Goal: Information Seeking & Learning: Learn about a topic

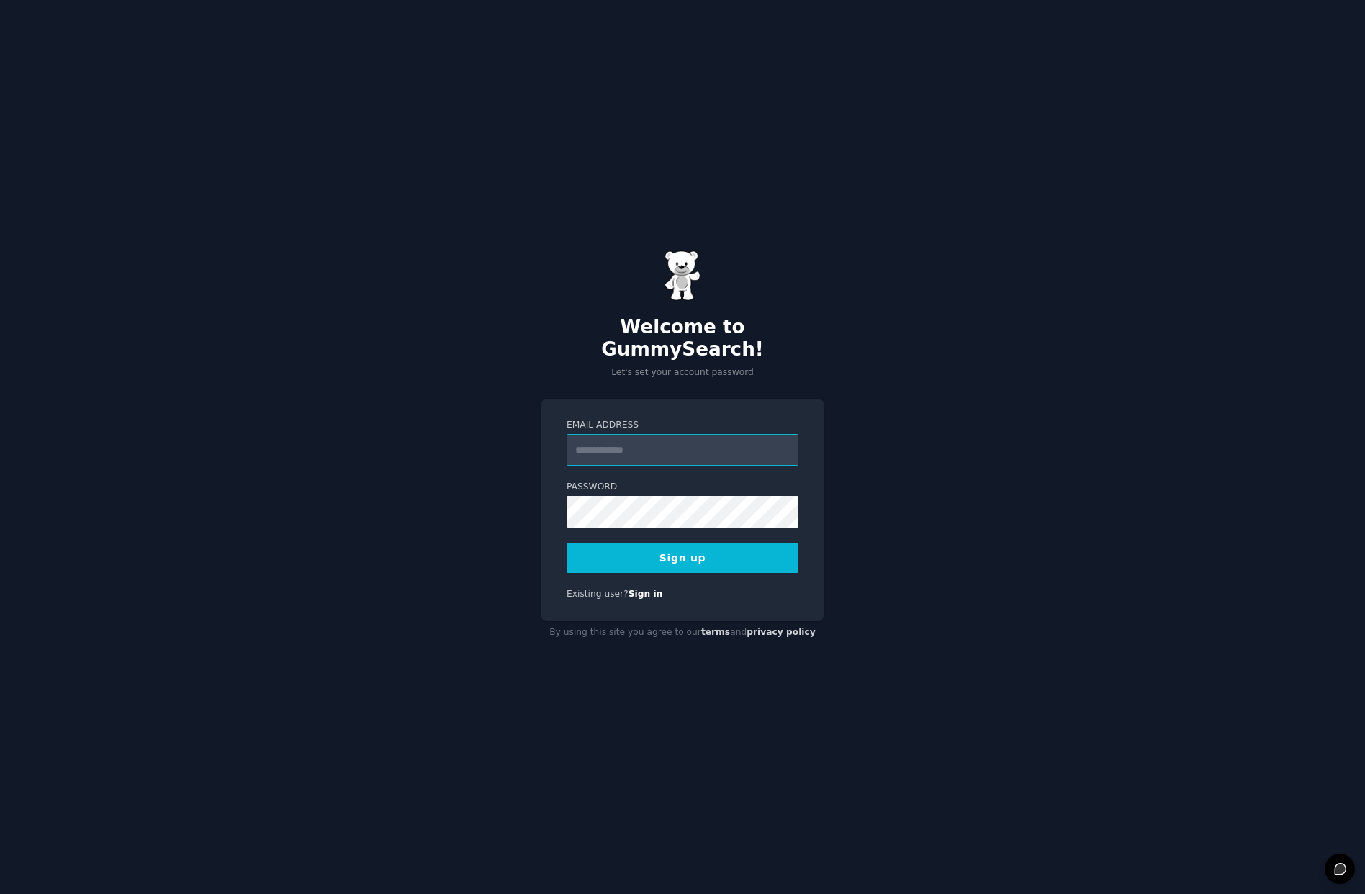
click at [603, 441] on input "Email Address" at bounding box center [682, 450] width 232 height 32
type input "**********"
drag, startPoint x: 639, startPoint y: 552, endPoint x: 607, endPoint y: 554, distance: 32.5
click at [636, 553] on button "Sign up" at bounding box center [682, 558] width 232 height 30
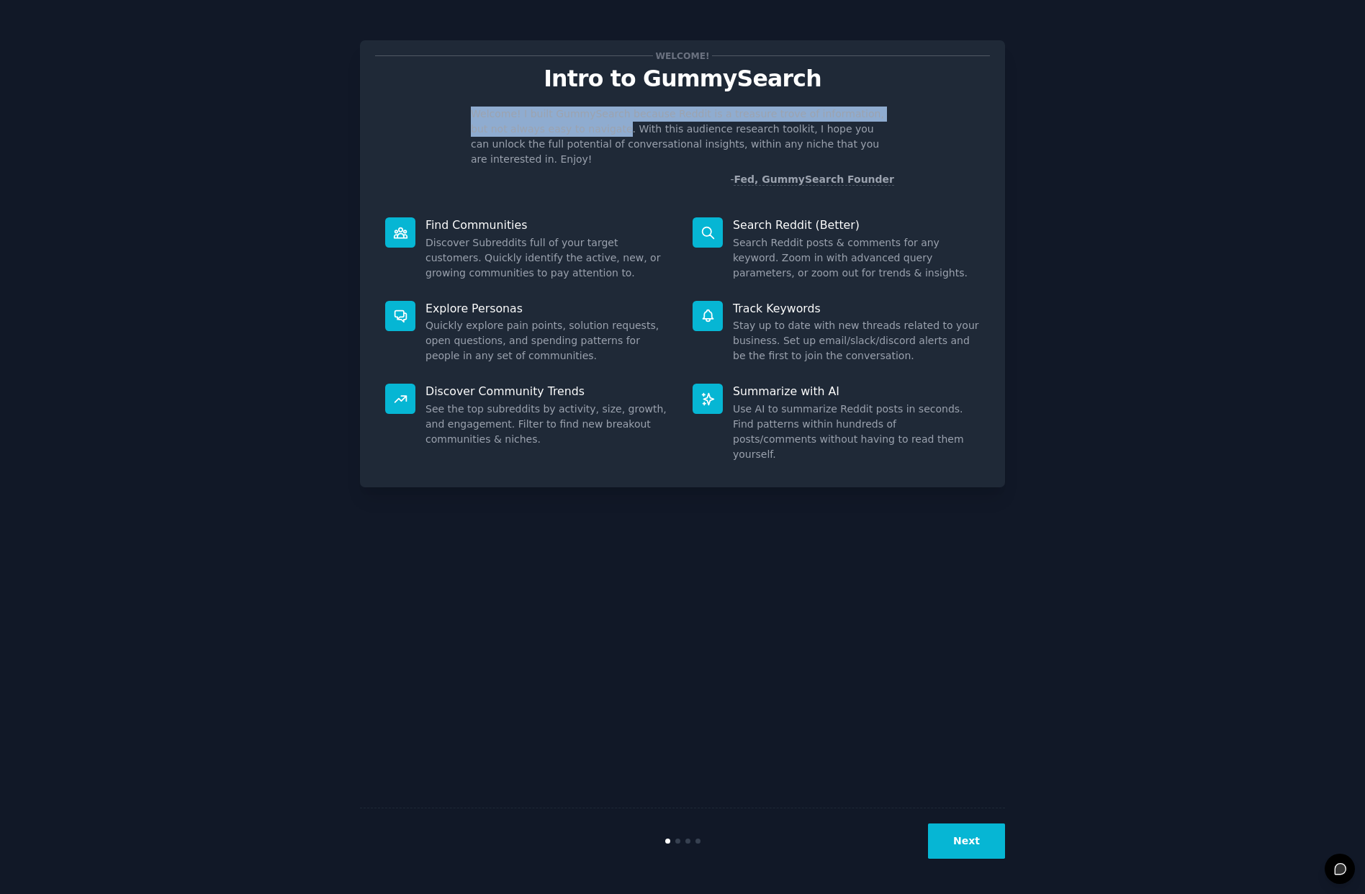
drag, startPoint x: 471, startPoint y: 117, endPoint x: 580, endPoint y: 127, distance: 109.1
click at [580, 127] on p "Welcome! I built GummySearch because Reddit is a treasure trove of information,…" at bounding box center [682, 137] width 423 height 60
click at [393, 392] on icon at bounding box center [400, 399] width 15 height 15
click at [485, 402] on dd "See the top subreddits by activity, size, growth, and engagement. Filter to fin…" at bounding box center [548, 424] width 247 height 45
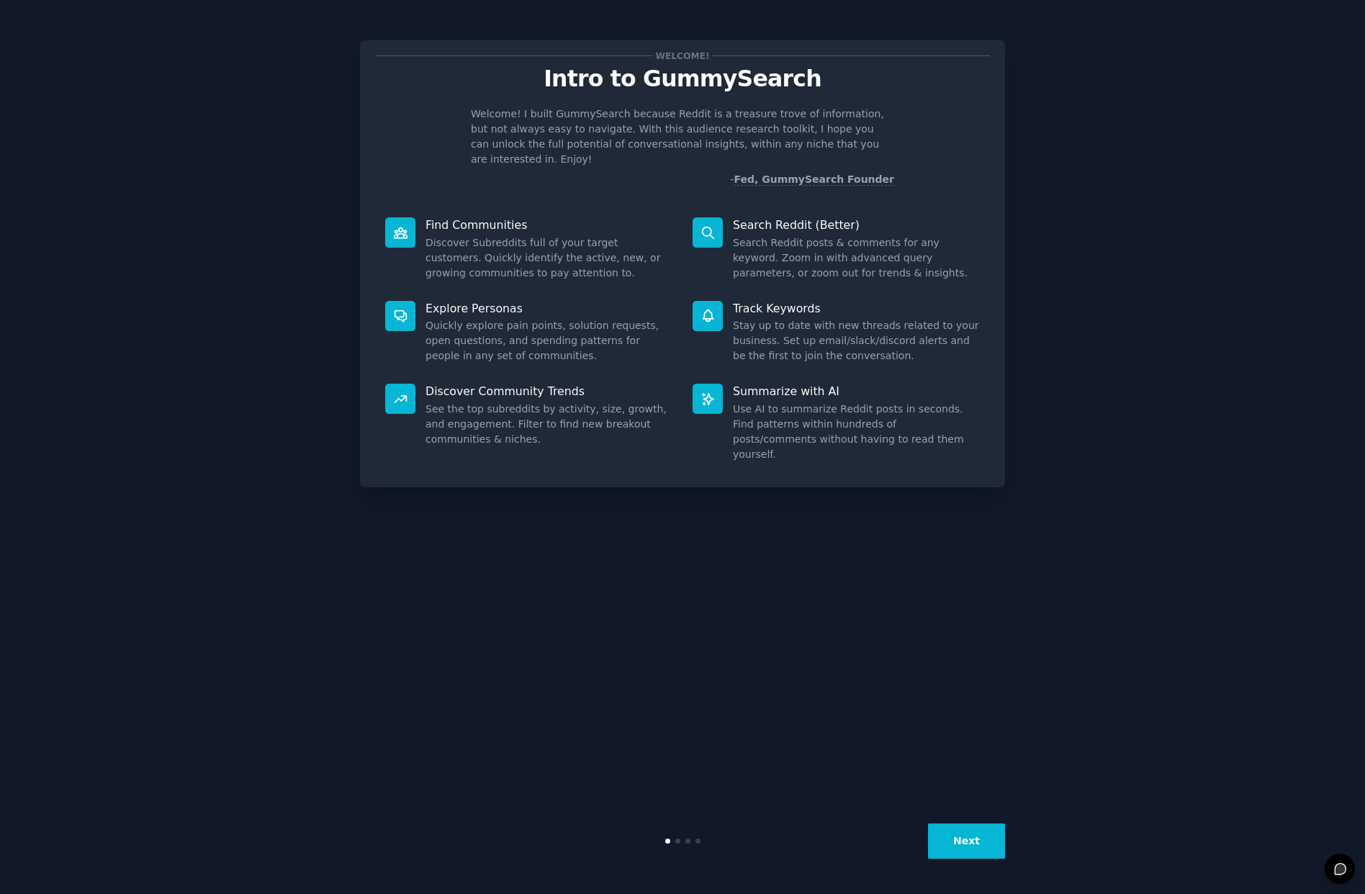
click at [489, 417] on dd "See the top subreddits by activity, size, growth, and engagement. Filter to fin…" at bounding box center [548, 424] width 247 height 45
click at [985, 842] on button "Next" at bounding box center [966, 840] width 77 height 35
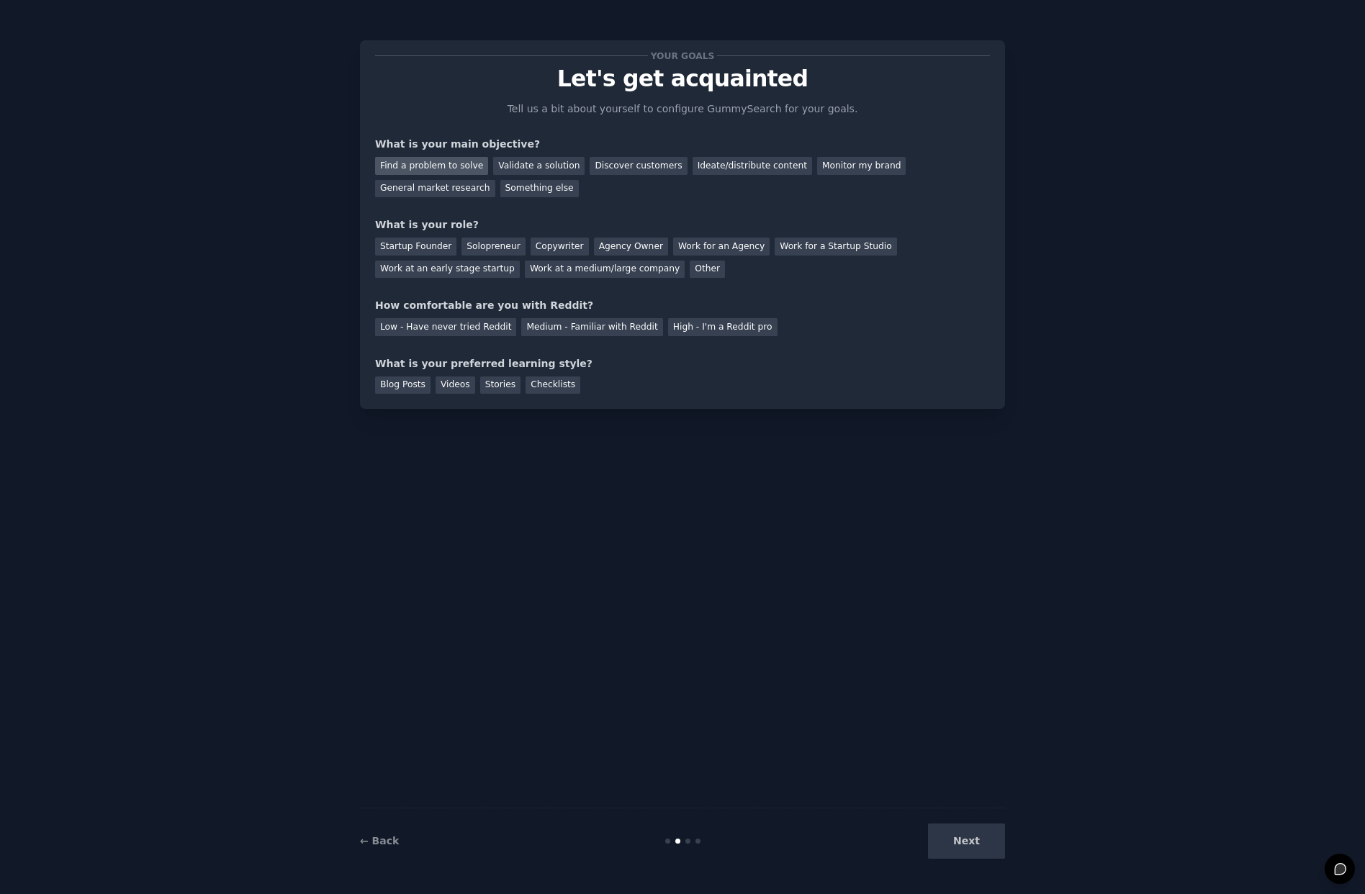
click at [420, 162] on div "Find a problem to solve" at bounding box center [431, 166] width 113 height 18
click at [509, 160] on div "Validate a solution" at bounding box center [538, 166] width 91 height 18
click at [604, 245] on div "Agency Owner" at bounding box center [631, 247] width 74 height 18
click at [423, 332] on div "Low - Have never tried Reddit" at bounding box center [445, 327] width 141 height 18
click at [556, 328] on div "Medium - Familiar with Reddit" at bounding box center [591, 327] width 141 height 18
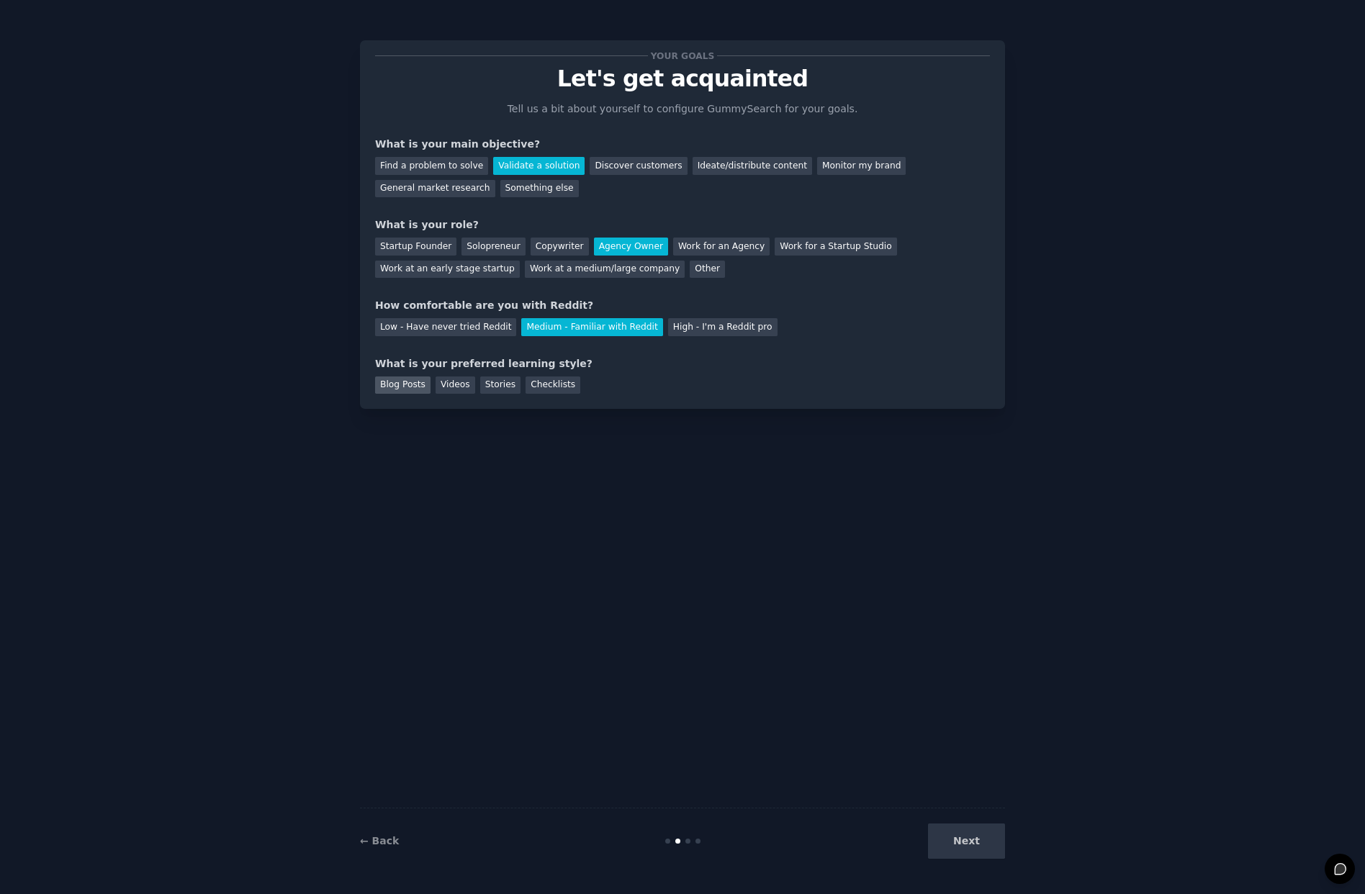
drag, startPoint x: 392, startPoint y: 385, endPoint x: 425, endPoint y: 383, distance: 33.2
click at [392, 385] on div "Blog Posts" at bounding box center [402, 385] width 55 height 18
drag, startPoint x: 448, startPoint y: 381, endPoint x: 440, endPoint y: 381, distance: 7.9
click at [448, 381] on div "Videos" at bounding box center [455, 385] width 40 height 18
click at [403, 384] on div "Blog Posts" at bounding box center [402, 385] width 55 height 18
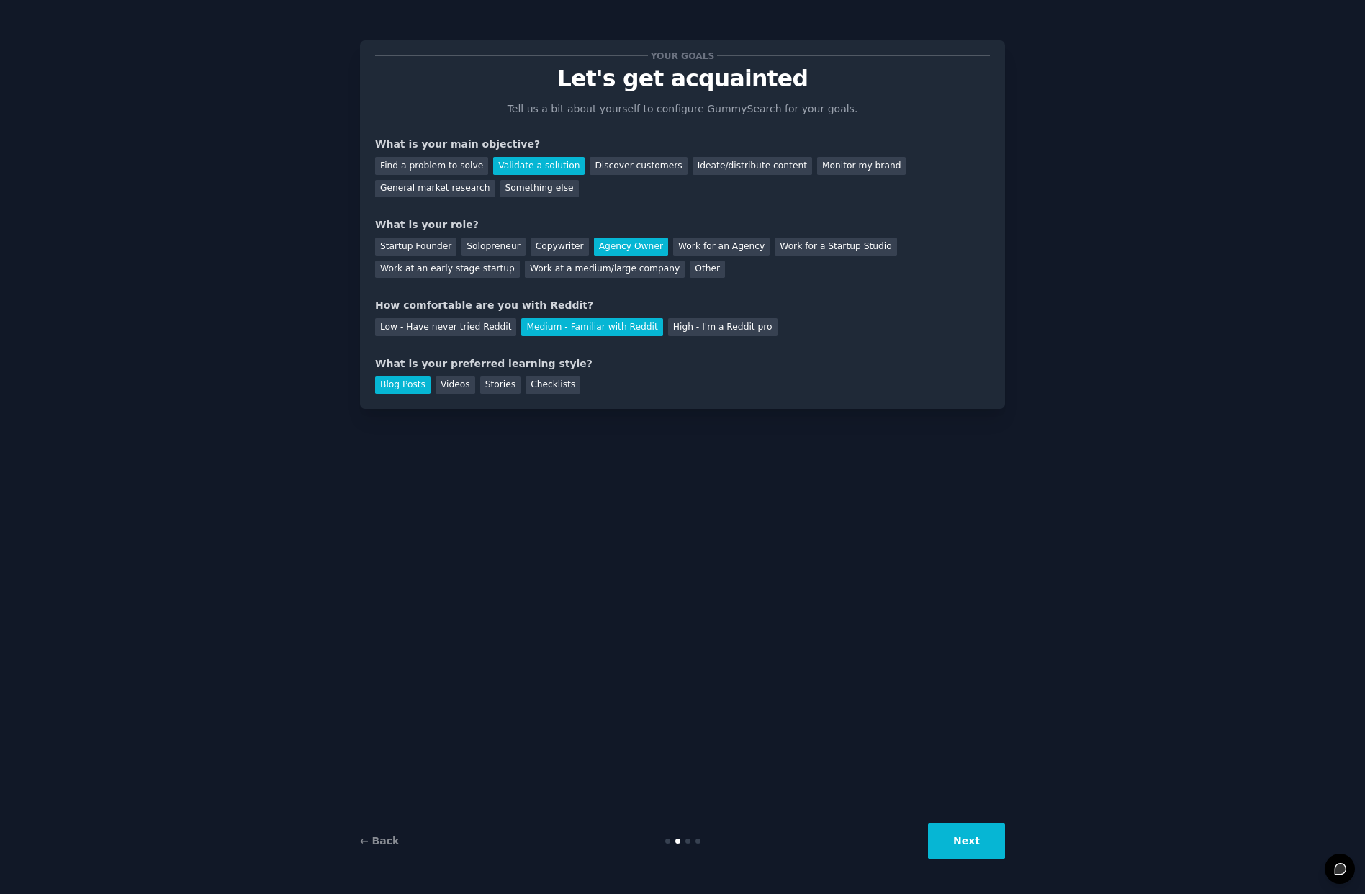
click at [947, 834] on button "Next" at bounding box center [966, 840] width 77 height 35
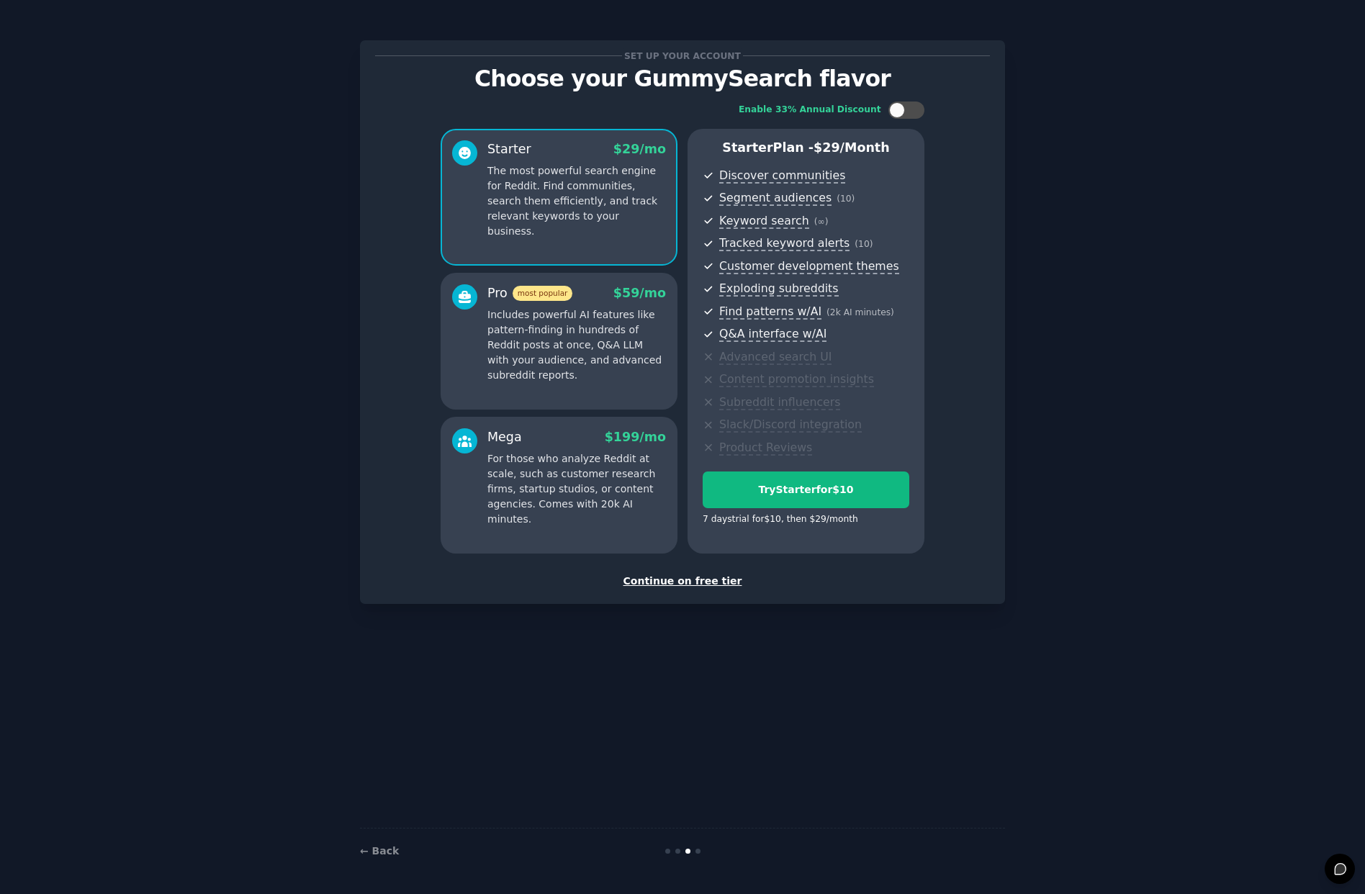
click at [676, 582] on div "Continue on free tier" at bounding box center [682, 581] width 615 height 15
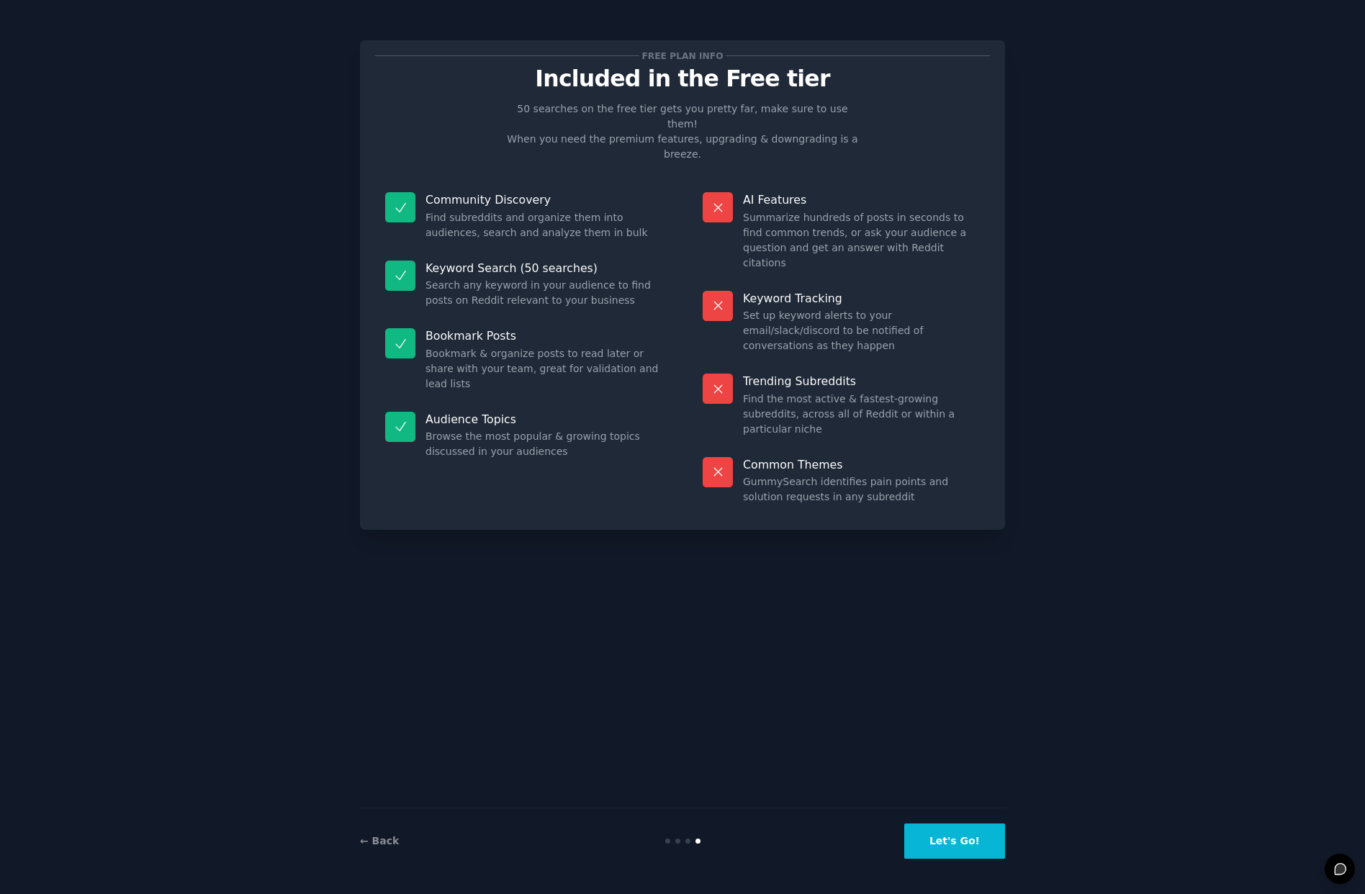
click at [979, 832] on button "Let's Go!" at bounding box center [954, 840] width 101 height 35
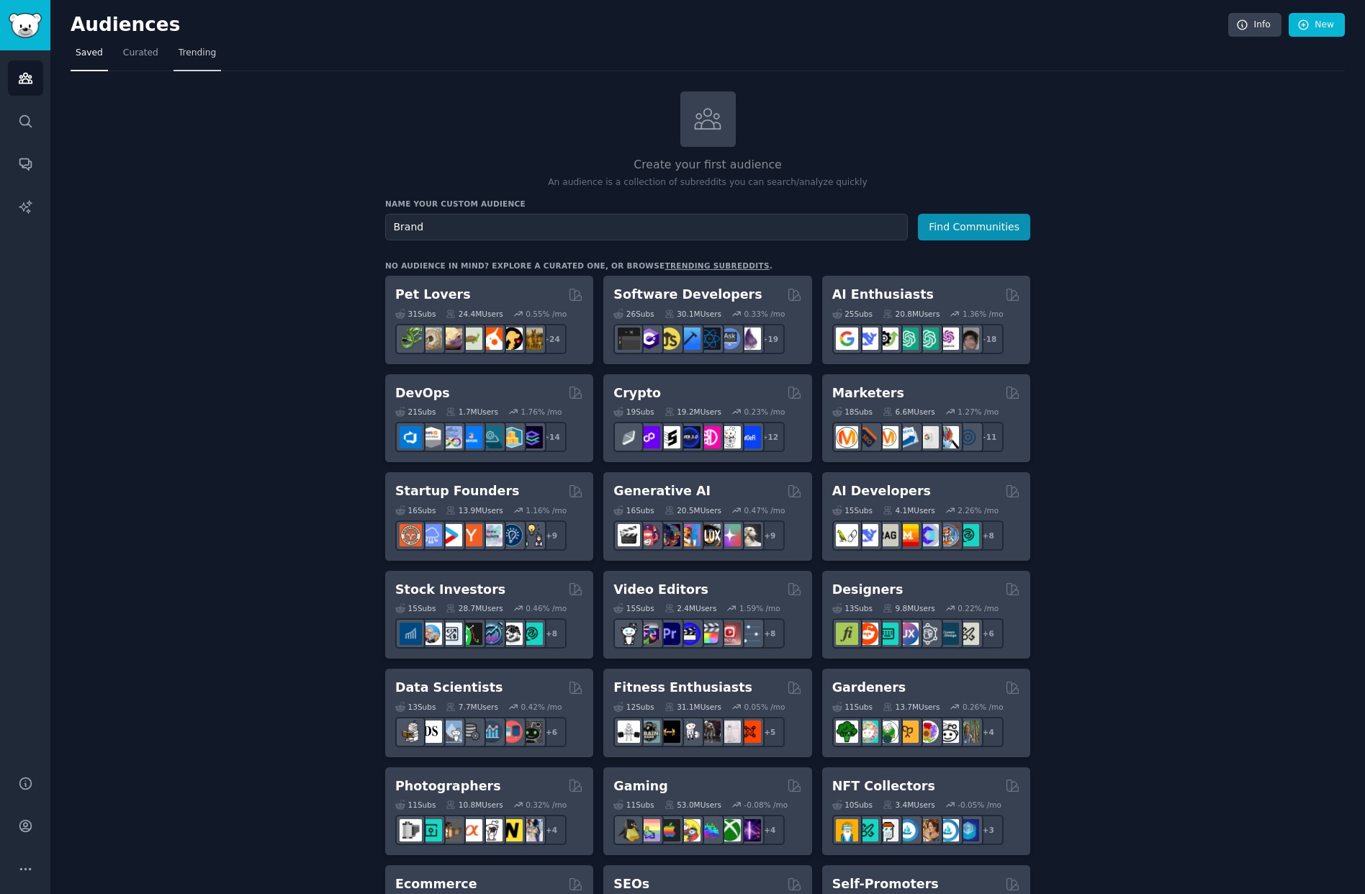
type input "Brand"
click at [194, 60] on link "Trending" at bounding box center [197, 57] width 48 height 30
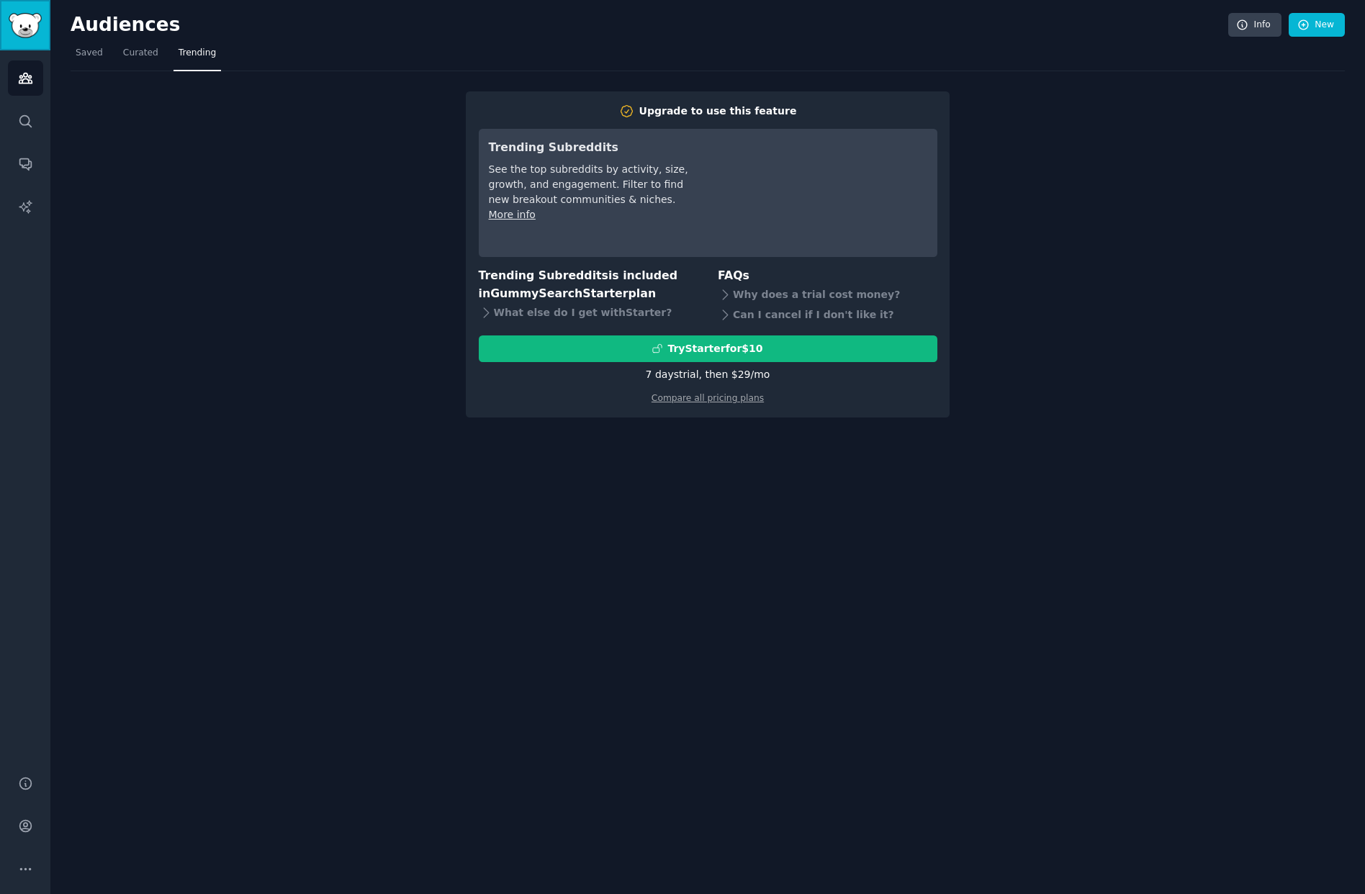
click at [22, 14] on img "Sidebar" at bounding box center [25, 25] width 33 height 25
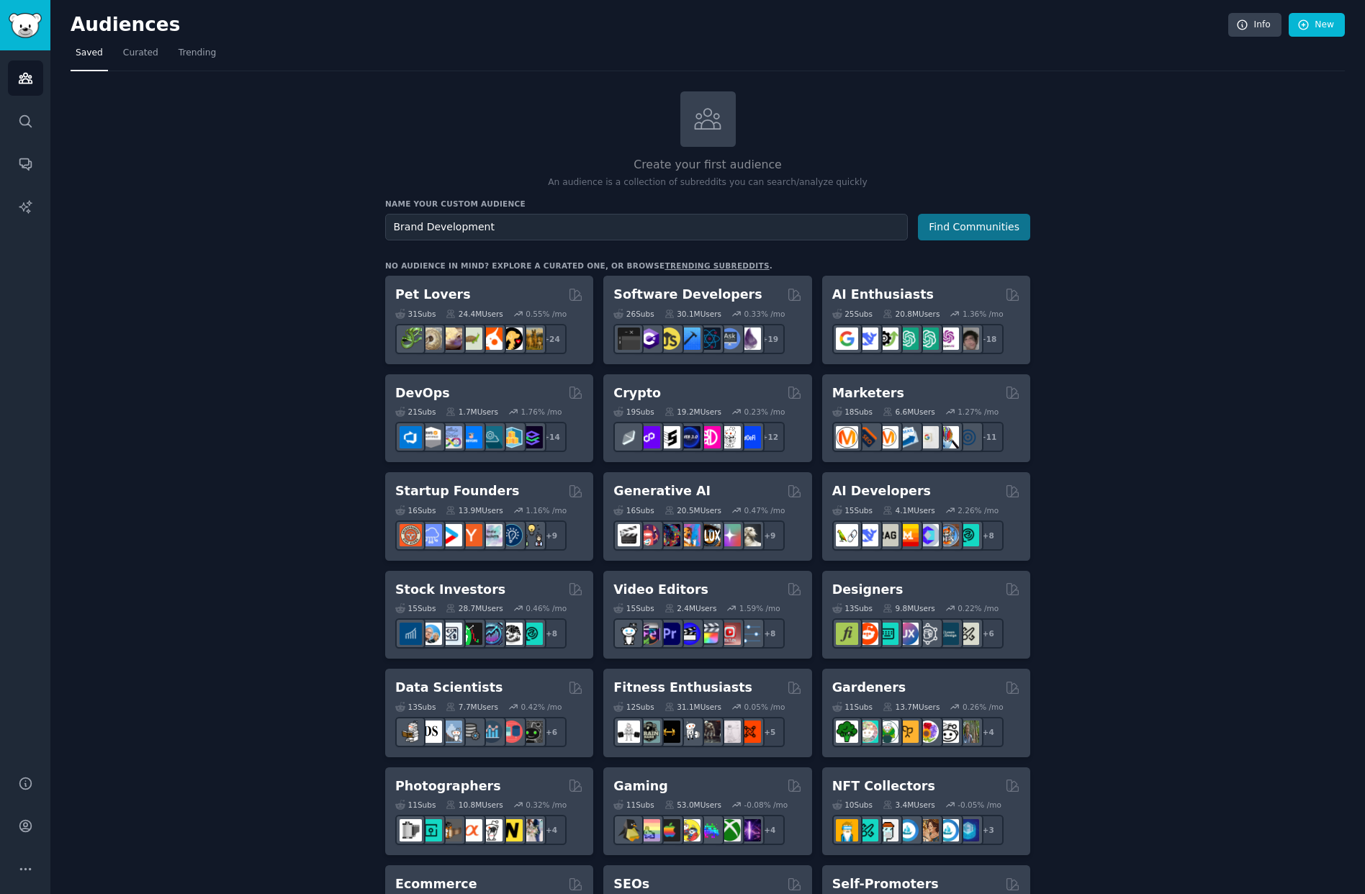
type input "Brand Development"
click at [941, 227] on button "Find Communities" at bounding box center [974, 227] width 112 height 27
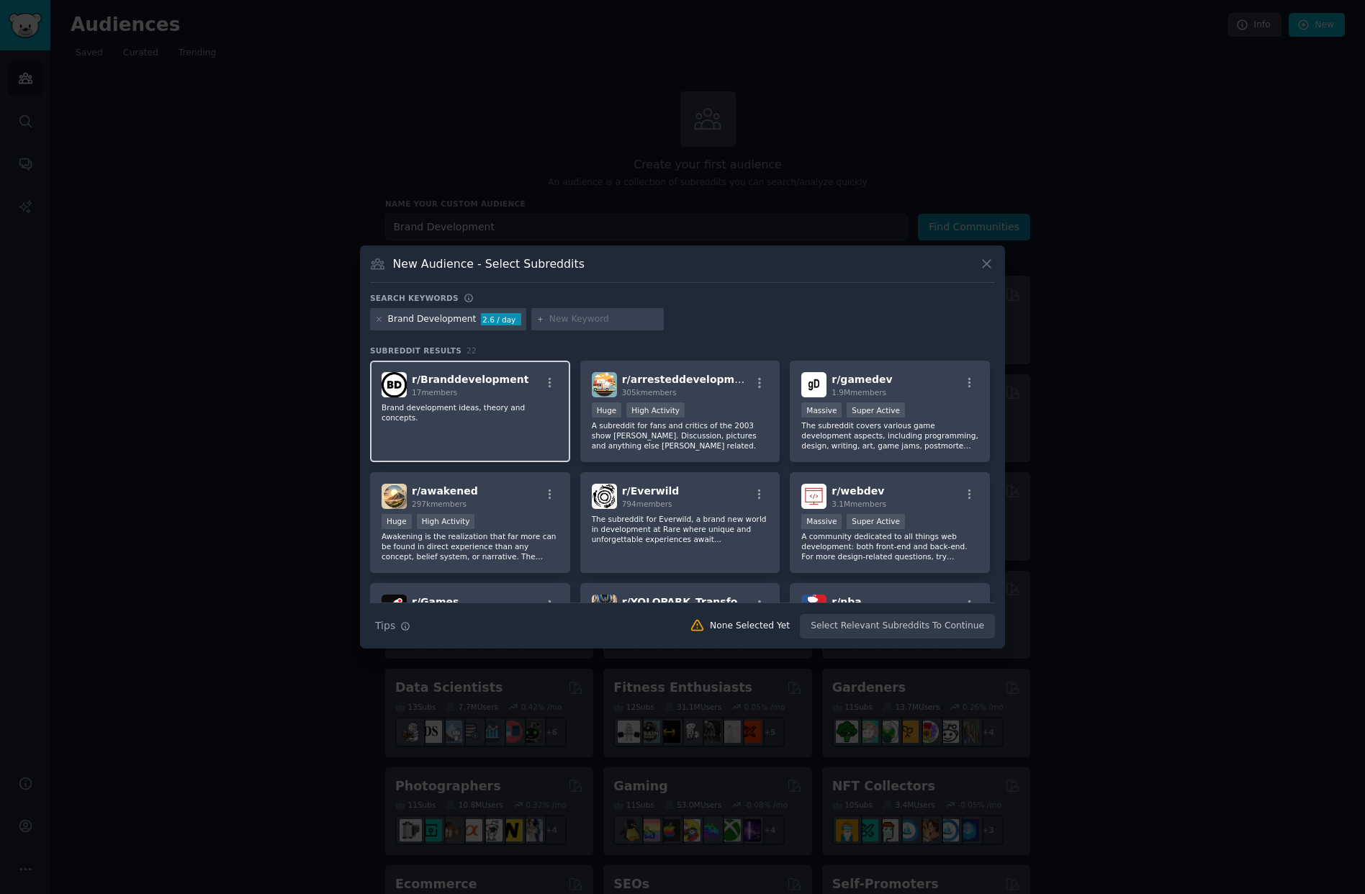
click at [538, 424] on div "r/ Branddevelopment 17 members Brand development ideas, theory and concepts." at bounding box center [470, 411] width 200 height 101
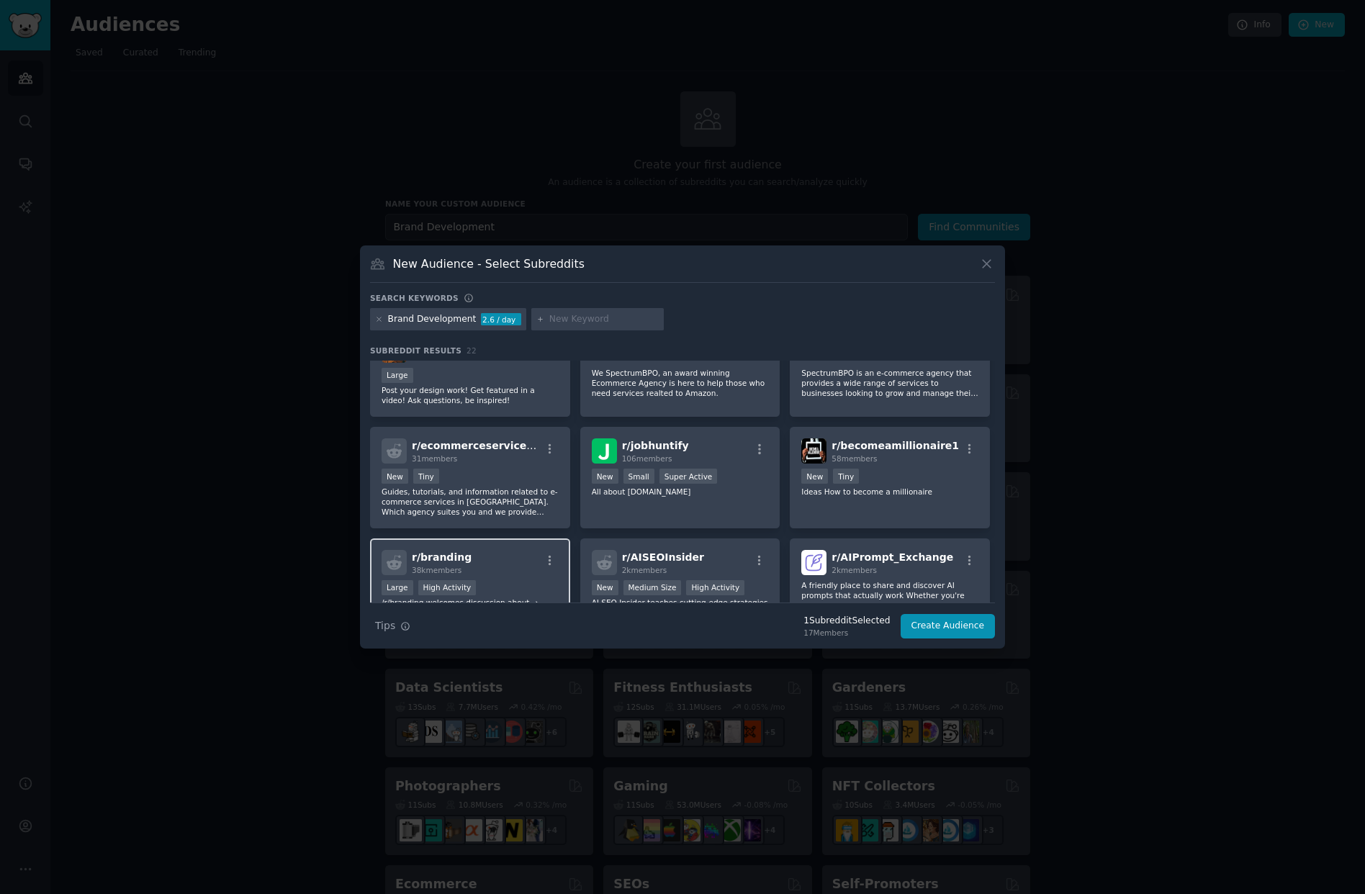
scroll to position [480, 0]
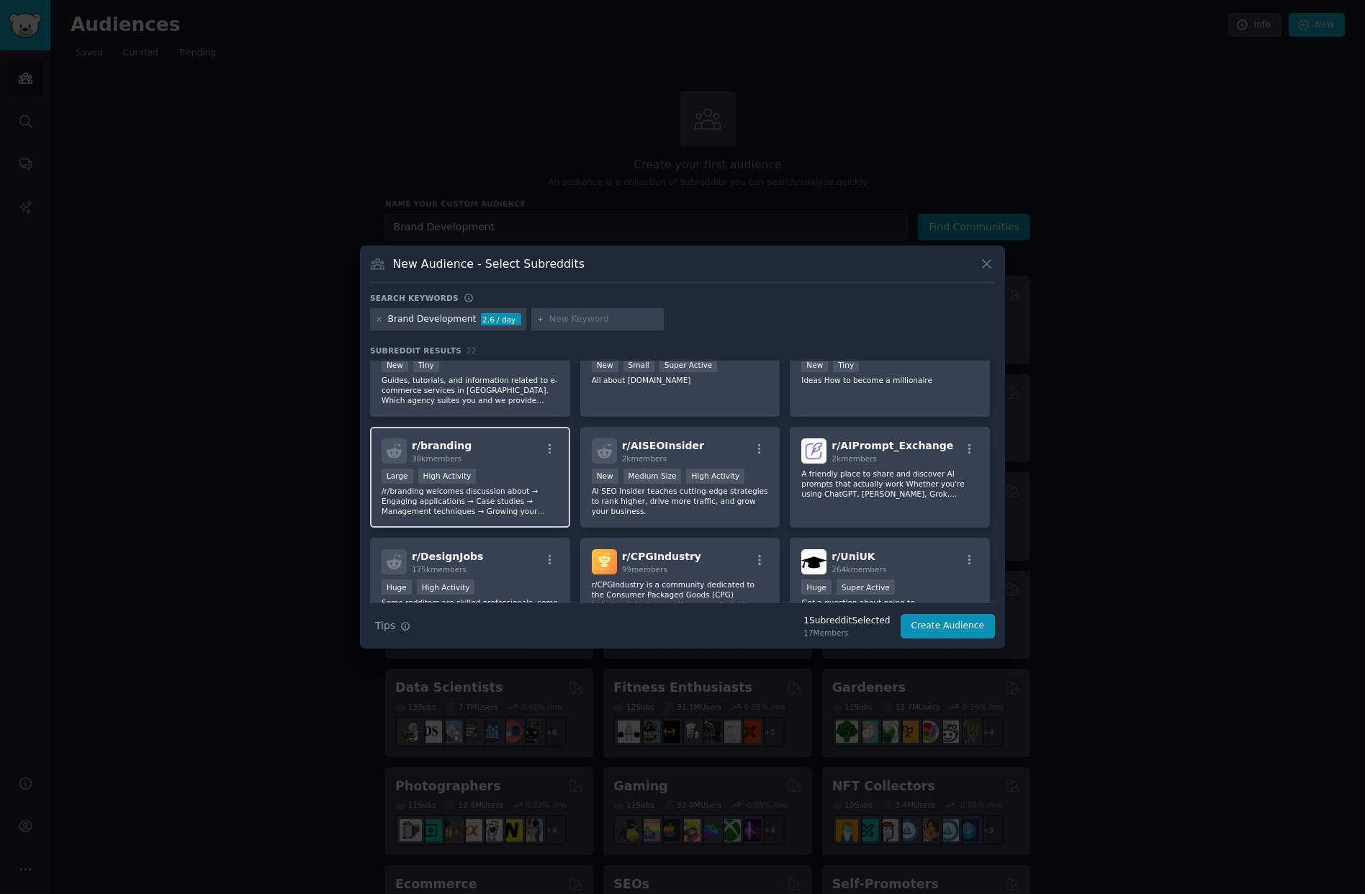
click at [521, 466] on div "r/ branding 38k members Large High Activity /r/branding welcomes discussion abo…" at bounding box center [470, 477] width 200 height 101
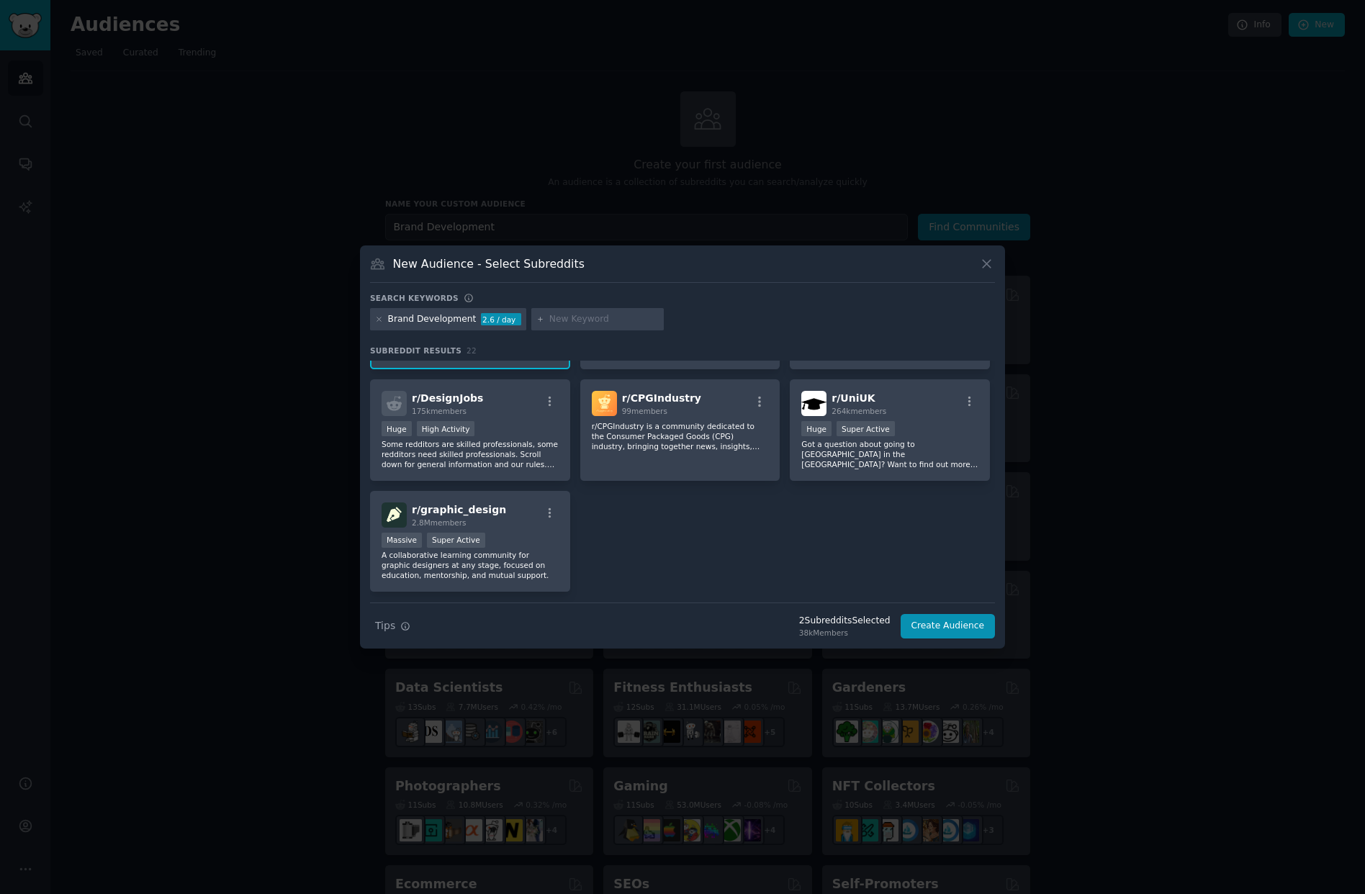
scroll to position [672, 0]
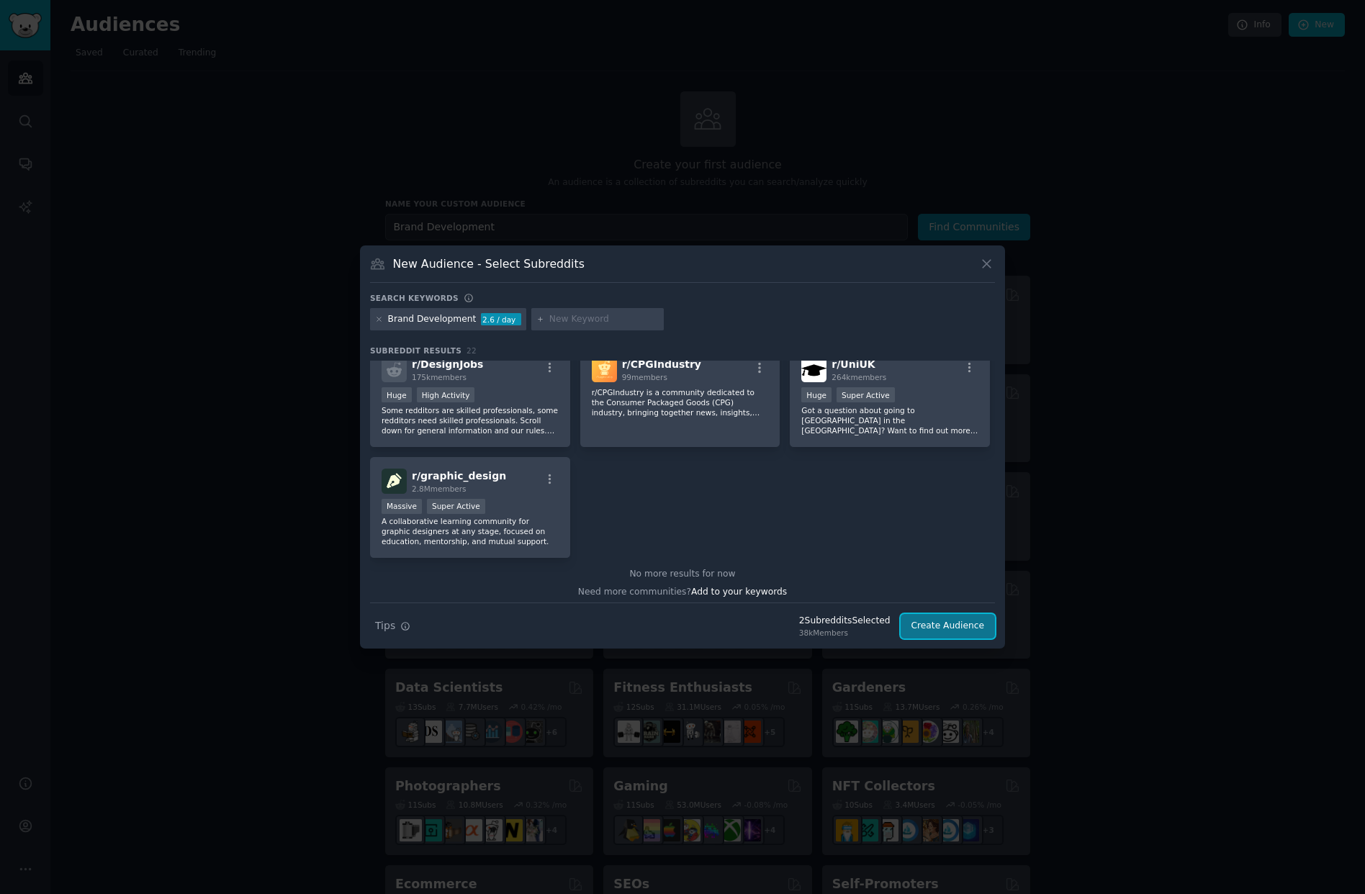
click at [954, 625] on button "Create Audience" at bounding box center [947, 626] width 95 height 24
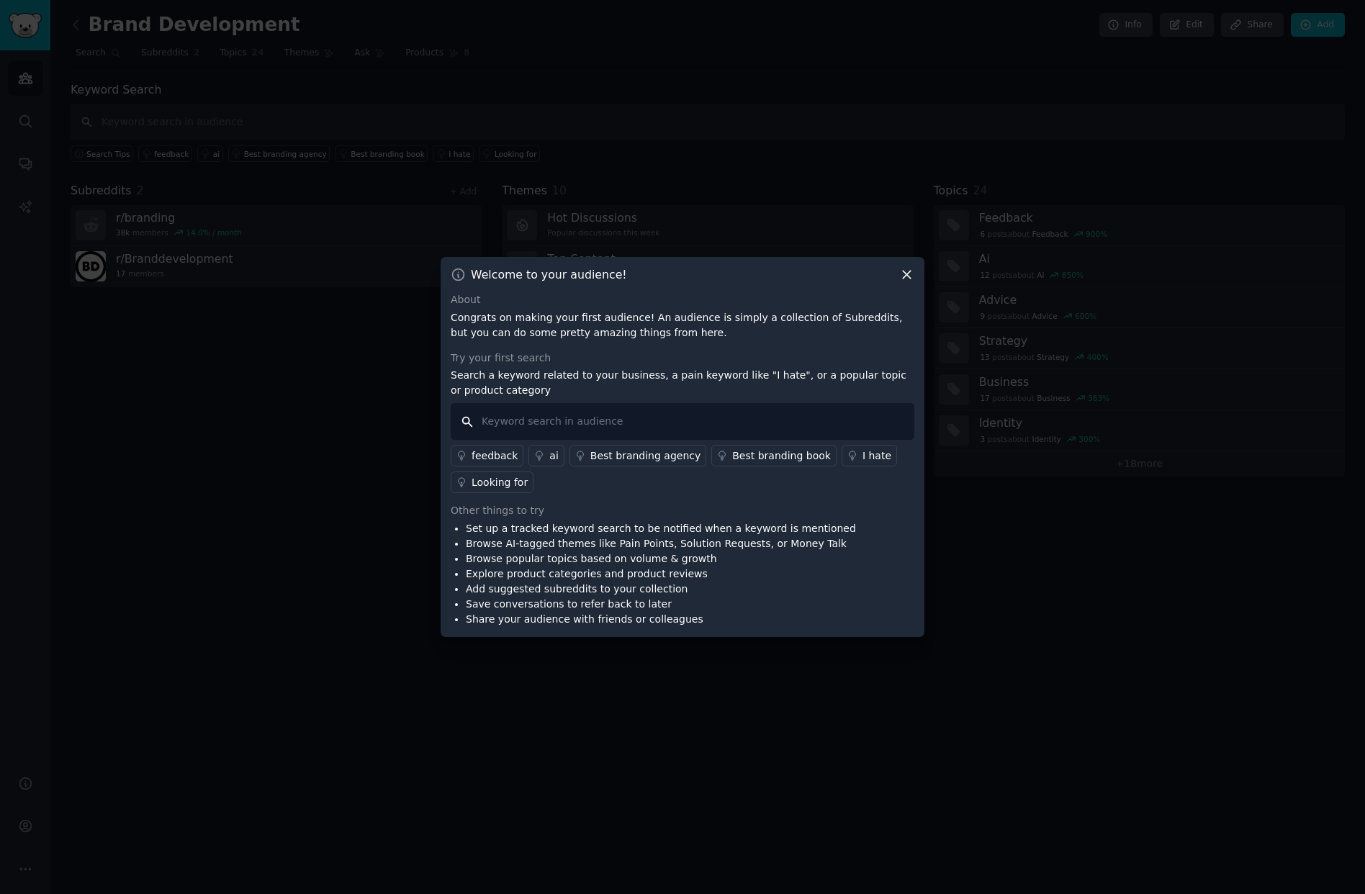
click at [545, 418] on input "text" at bounding box center [682, 421] width 463 height 37
type input "I can't"
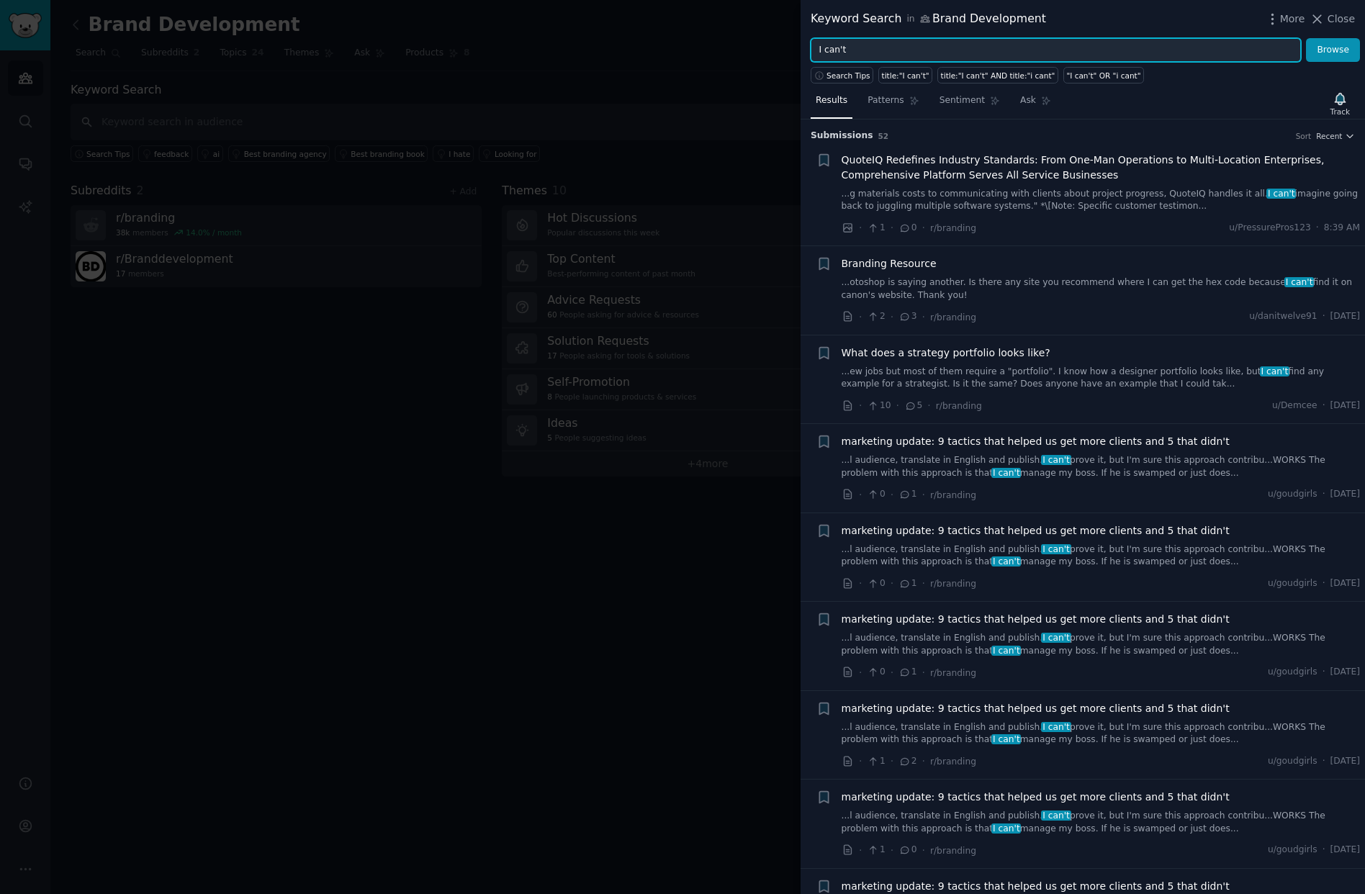
click at [878, 45] on input "I can't" at bounding box center [1055, 50] width 490 height 24
type input "I can't grow"
click at [1306, 38] on button "Browse" at bounding box center [1333, 50] width 54 height 24
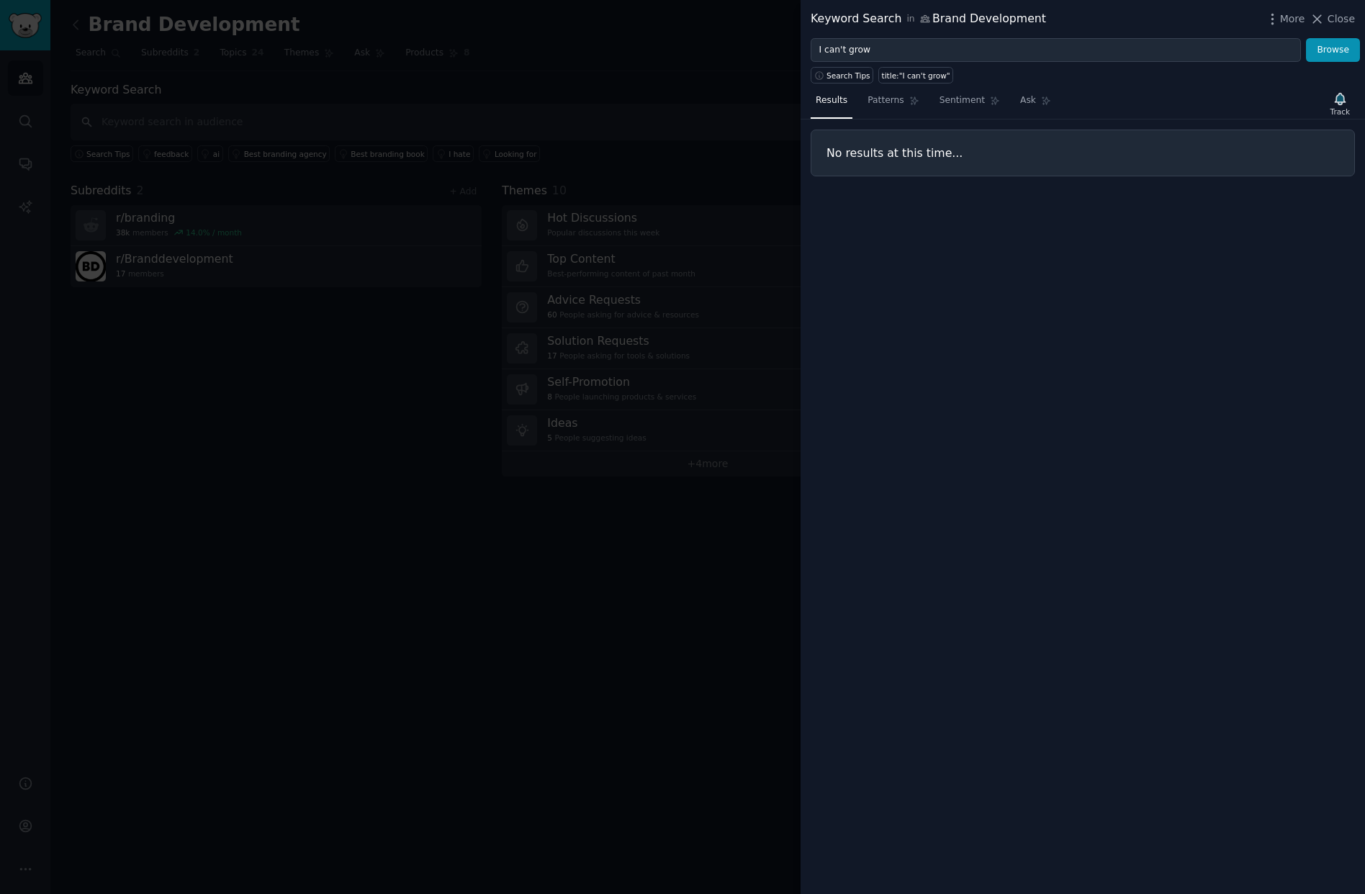
click at [697, 139] on div at bounding box center [682, 447] width 1365 height 894
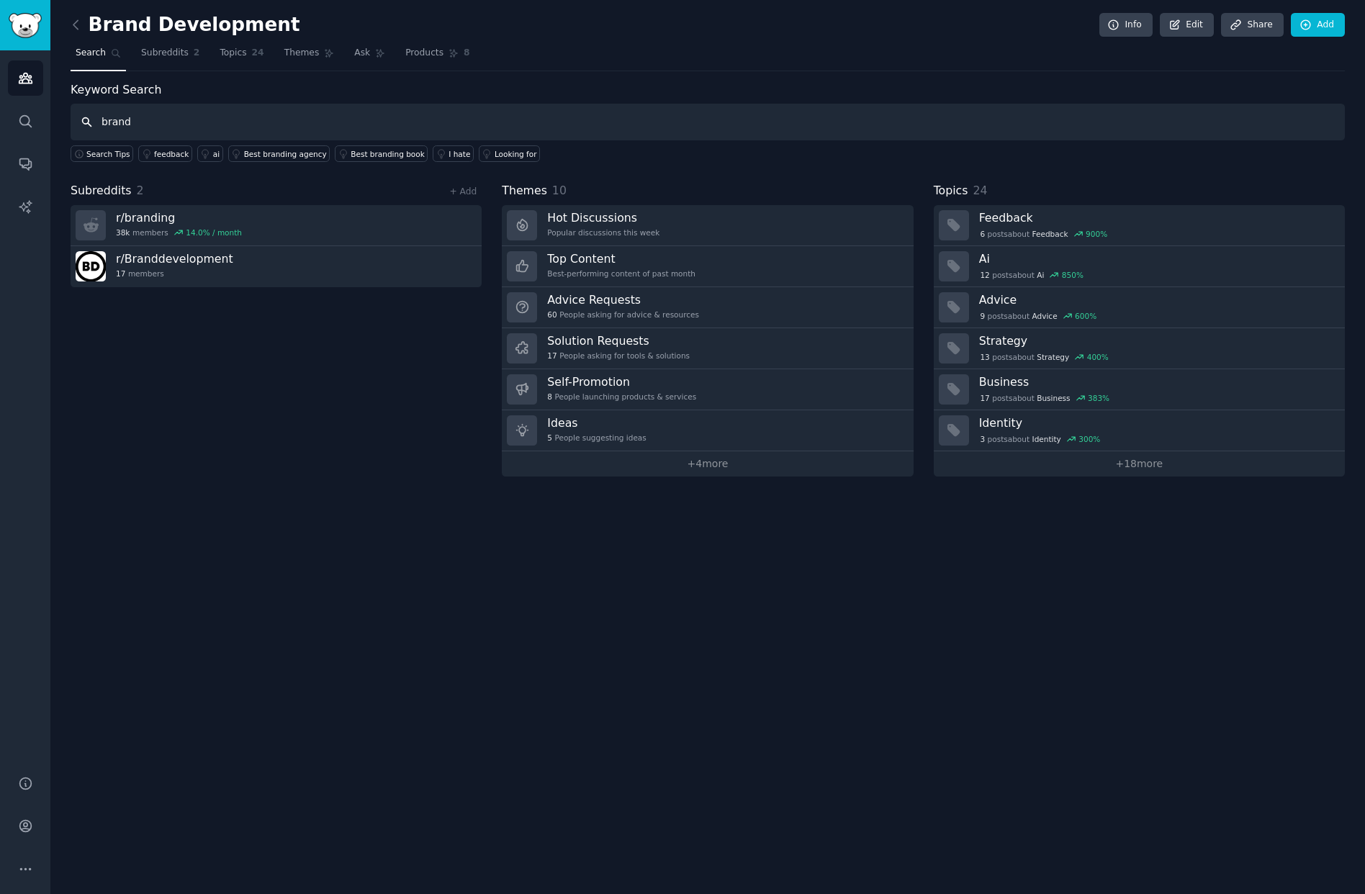
type input "brand"
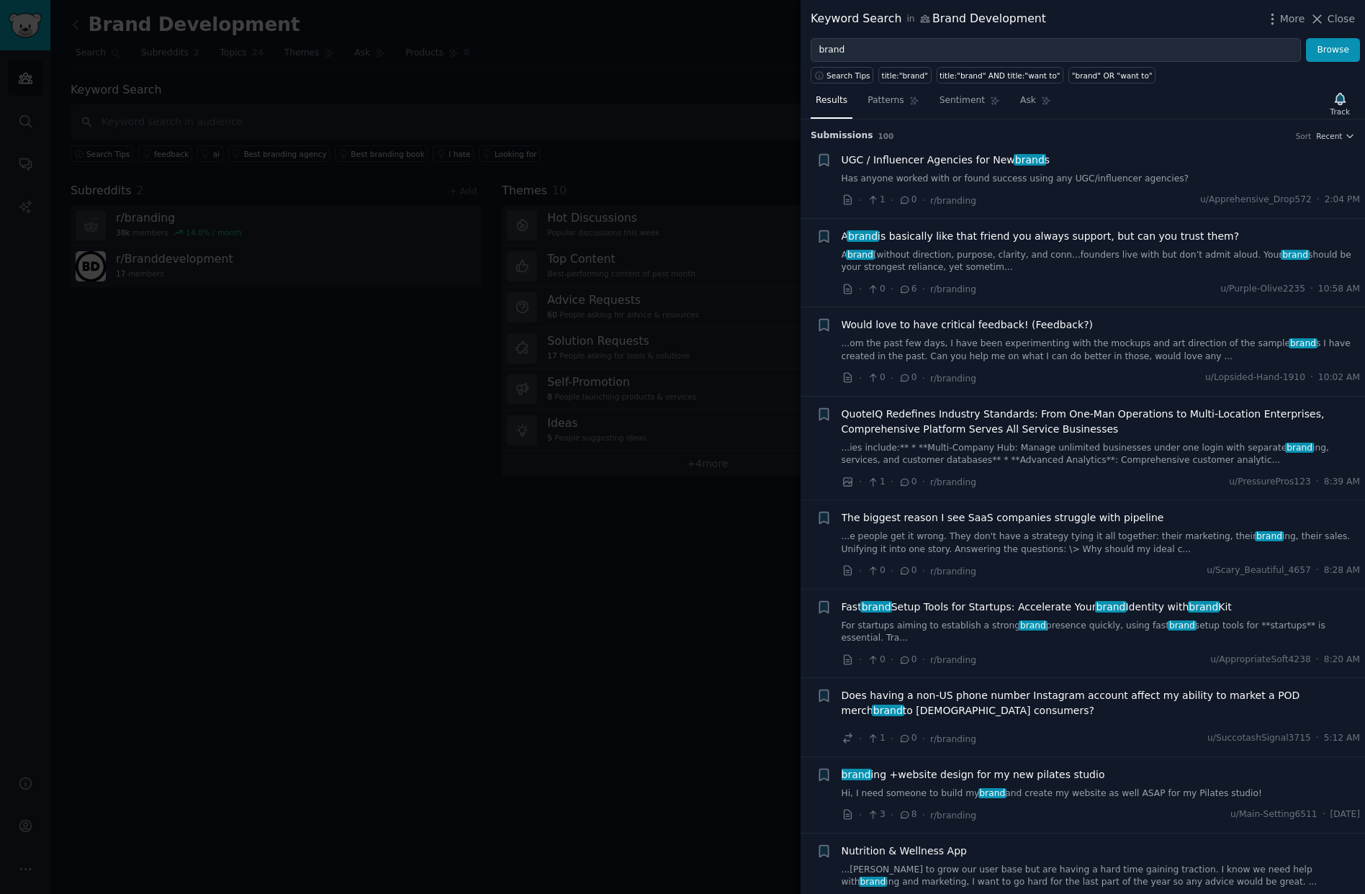
click at [1100, 267] on link "A brand (without direction, purpose, clarity, and conn...founders live with but…" at bounding box center [1100, 261] width 519 height 25
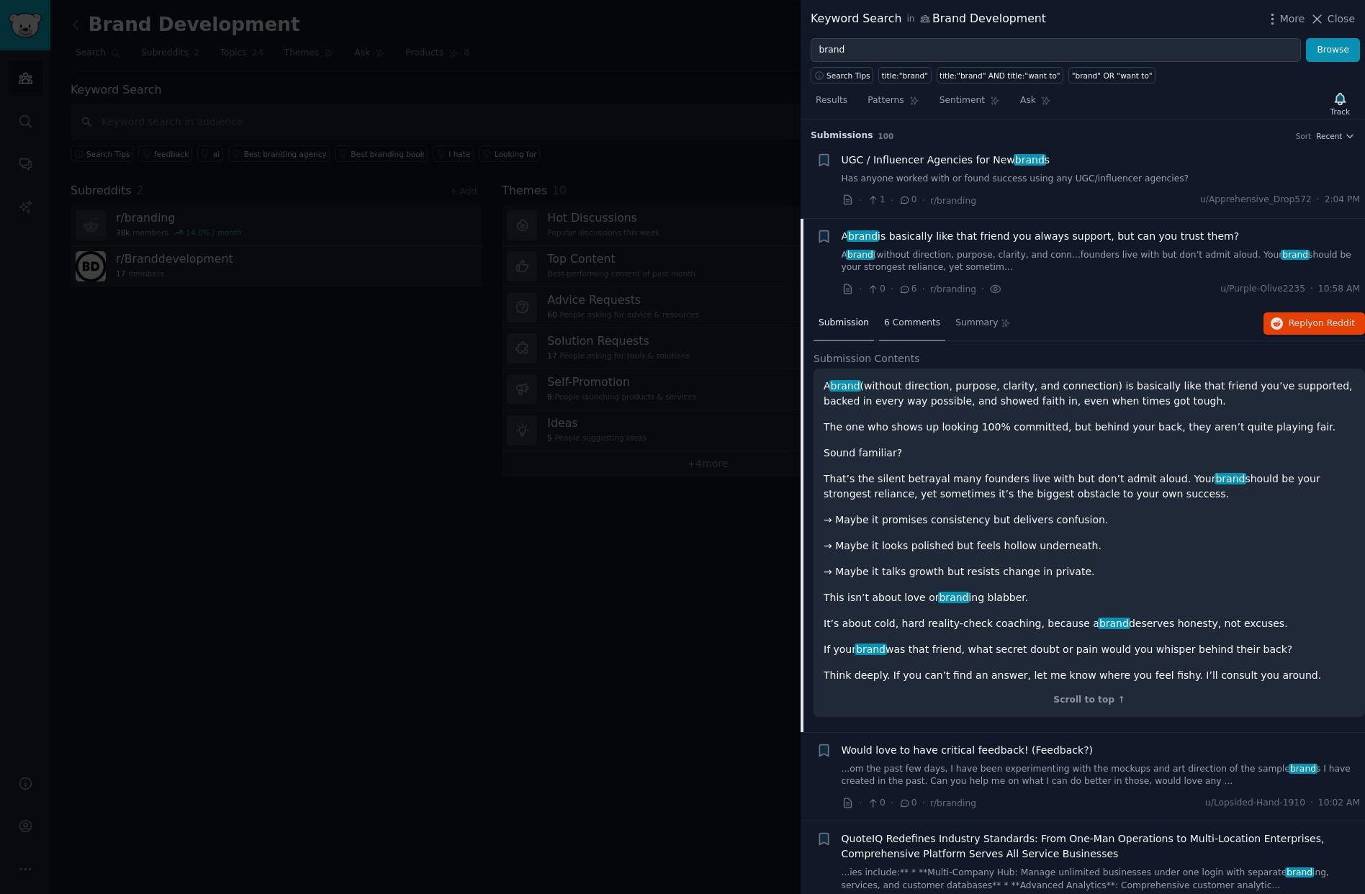
click at [897, 318] on span "6 Comments" at bounding box center [912, 323] width 56 height 13
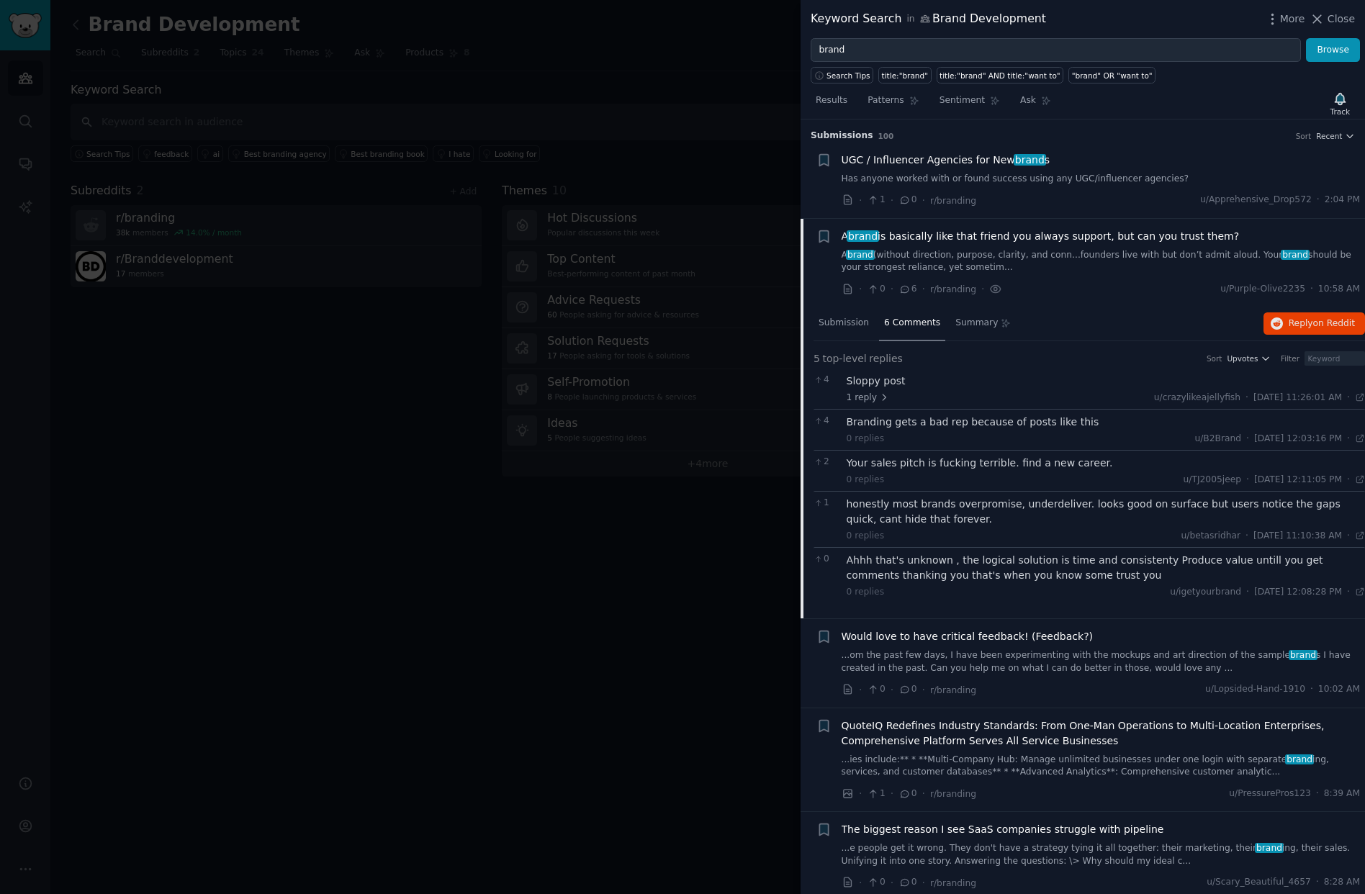
click at [912, 379] on div "Sloppy post" at bounding box center [1105, 381] width 519 height 15
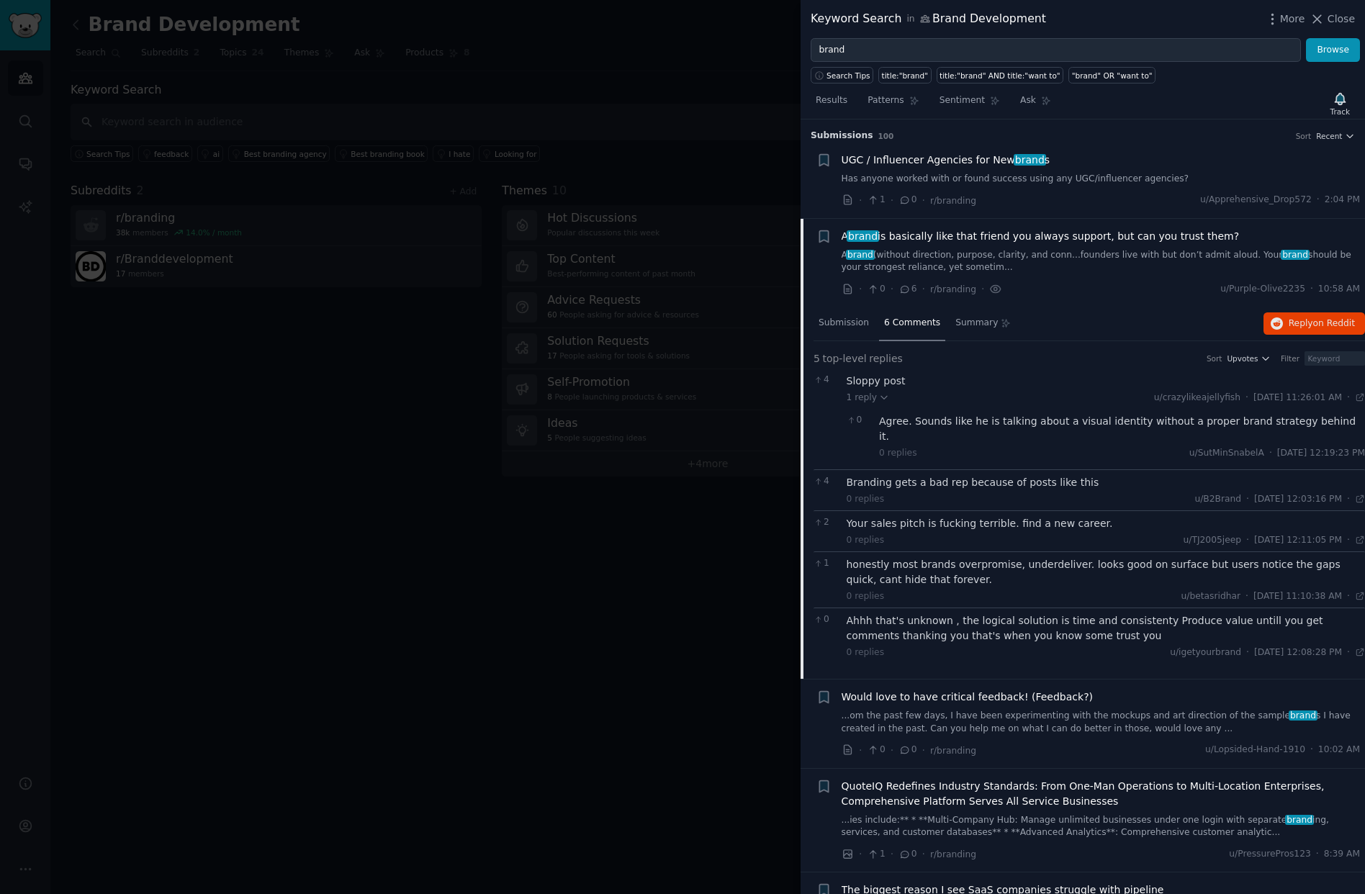
click at [991, 475] on div "Branding gets a bad rep because of posts like this" at bounding box center [1105, 482] width 519 height 15
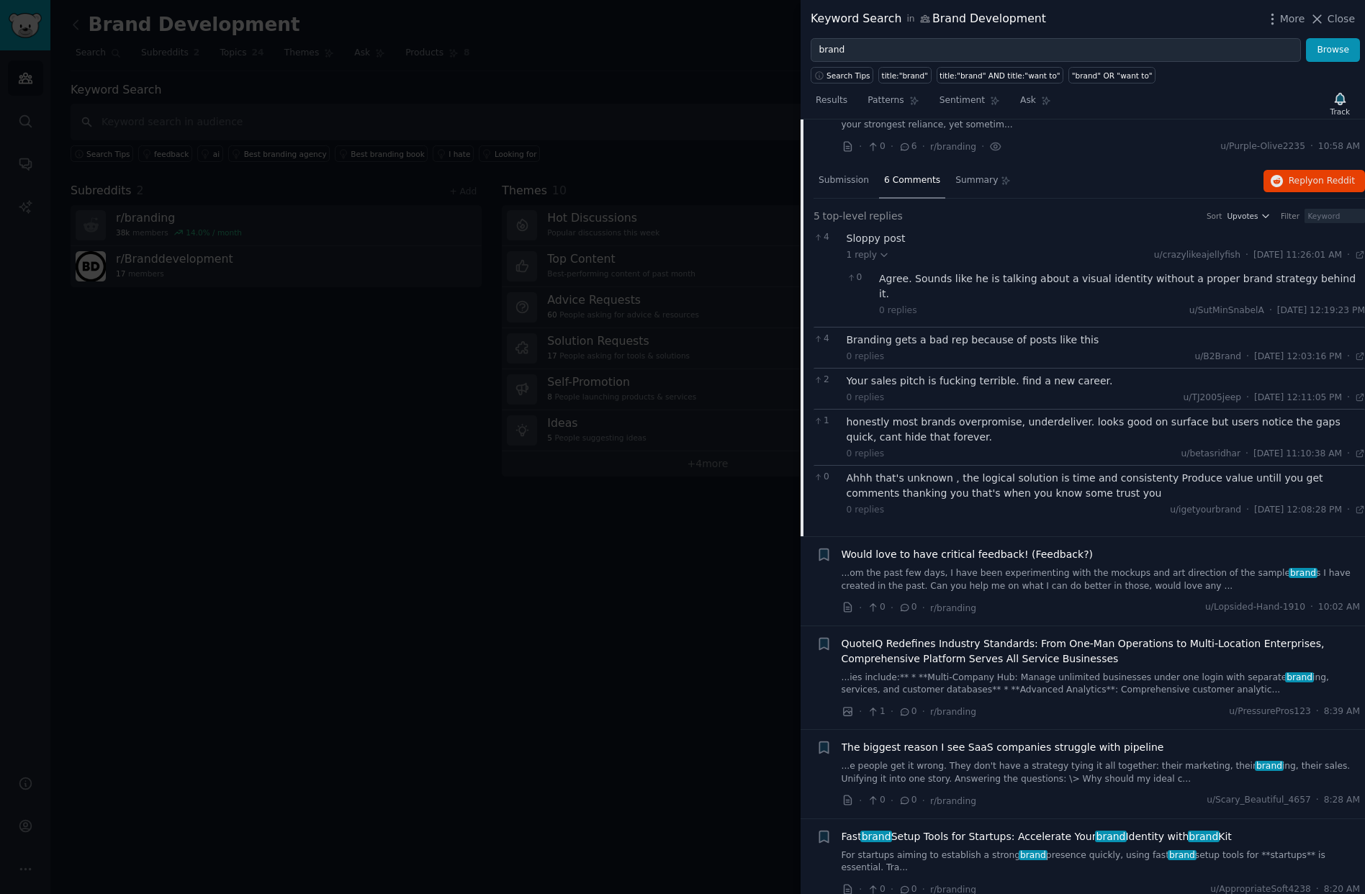
scroll to position [142, 0]
click at [1036, 374] on div "Your sales pitch is fucking terrible. find a new career." at bounding box center [1105, 381] width 519 height 15
click at [702, 535] on div at bounding box center [682, 447] width 1365 height 894
